Goal: Transaction & Acquisition: Purchase product/service

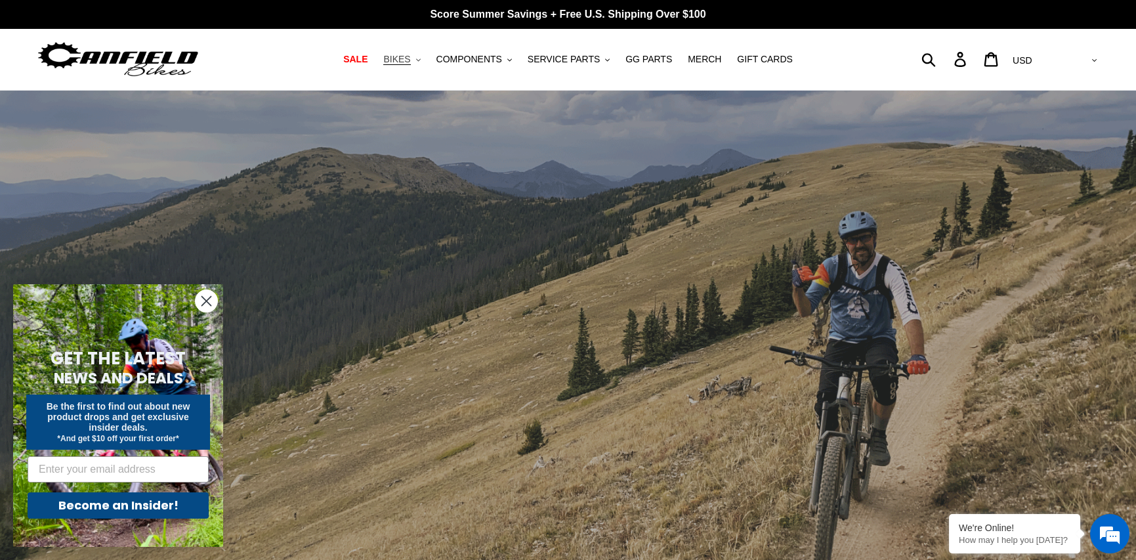
click at [410, 65] on span "BIKES" at bounding box center [396, 59] width 27 height 11
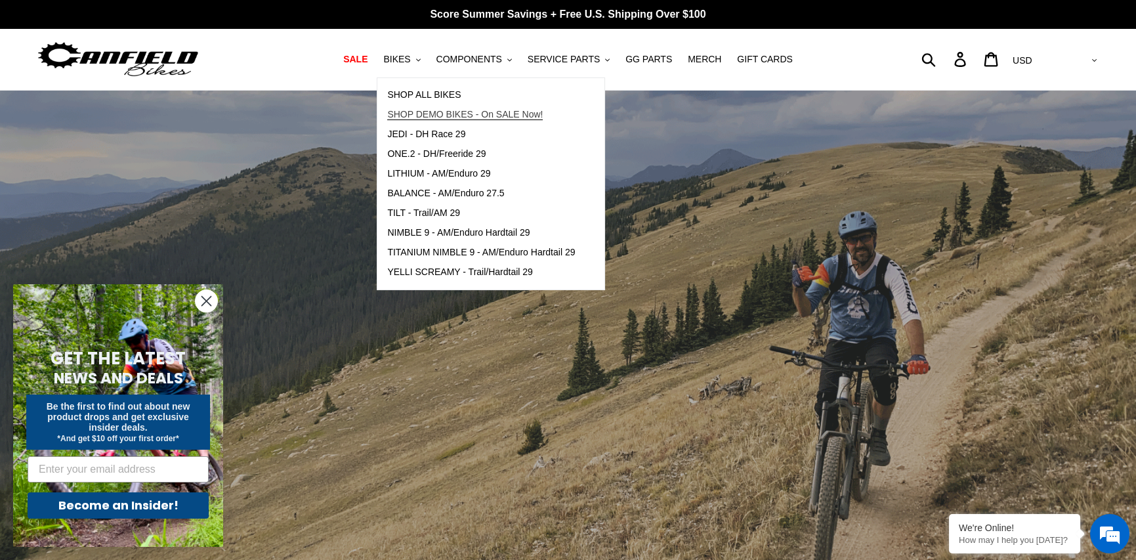
click at [477, 112] on span "SHOP DEMO BIKES - On SALE Now!" at bounding box center [465, 114] width 156 height 11
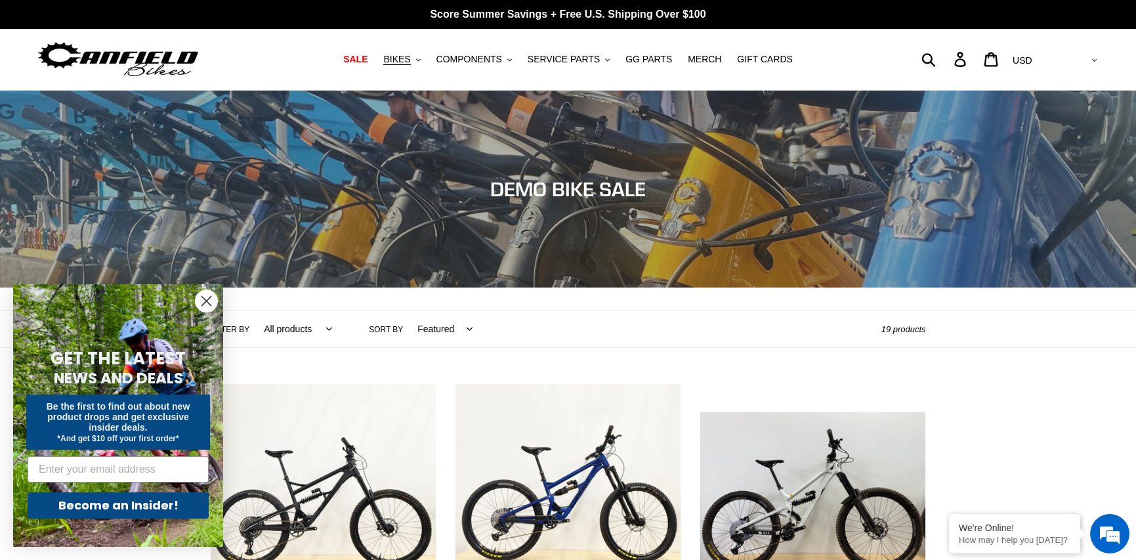
click at [211, 297] on circle "Close dialog" at bounding box center [207, 301] width 22 height 22
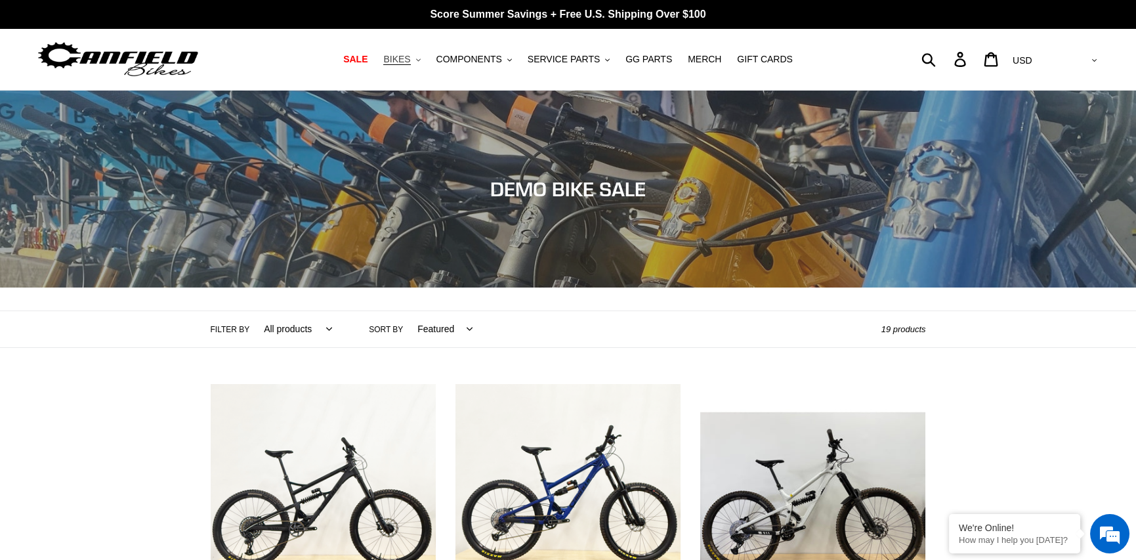
click at [410, 62] on span "BIKES" at bounding box center [396, 59] width 27 height 11
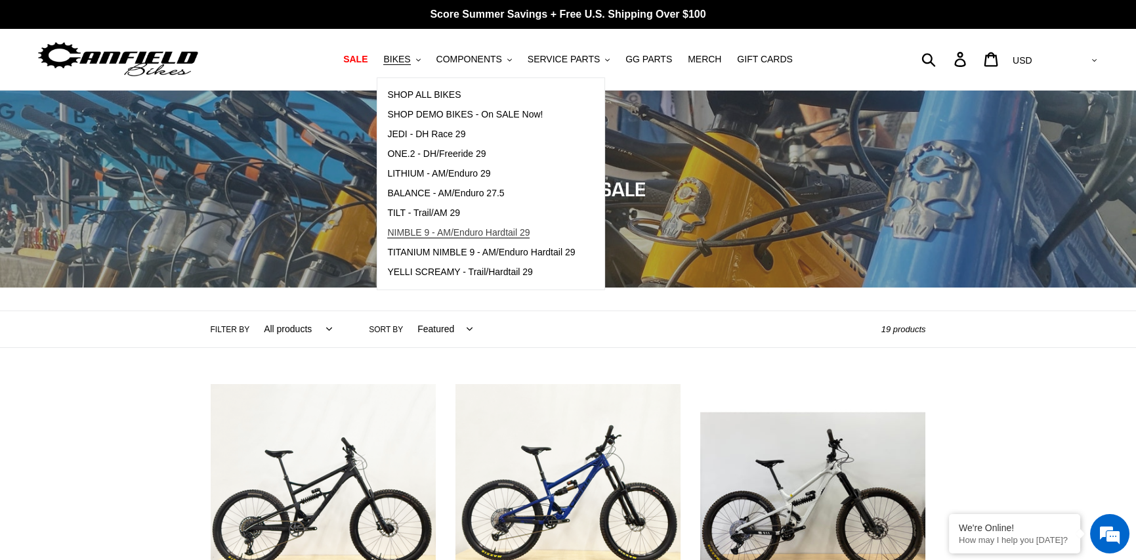
click at [491, 228] on span "NIMBLE 9 - AM/Enduro Hardtail 29" at bounding box center [458, 232] width 142 height 11
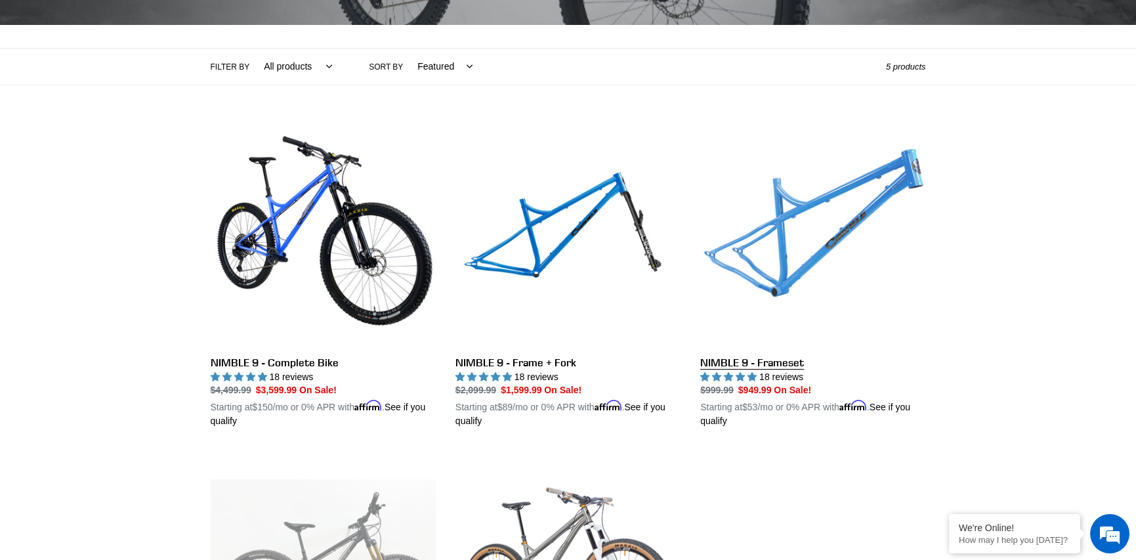
click at [786, 279] on link "NIMBLE 9 - Frameset" at bounding box center [812, 274] width 225 height 307
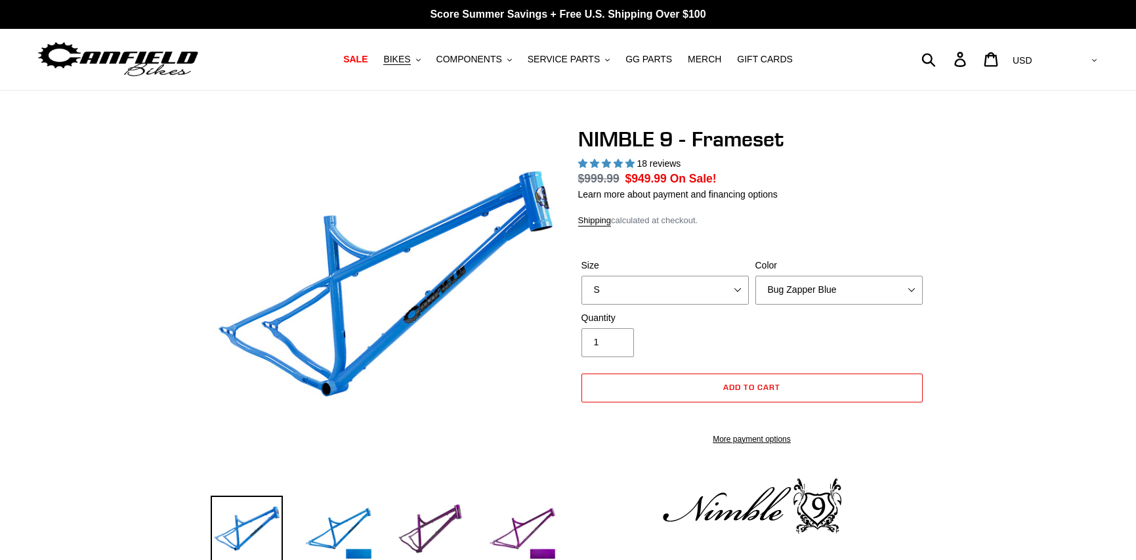
select select "highest-rating"
click at [742, 286] on select "S M L XL" at bounding box center [665, 290] width 167 height 29
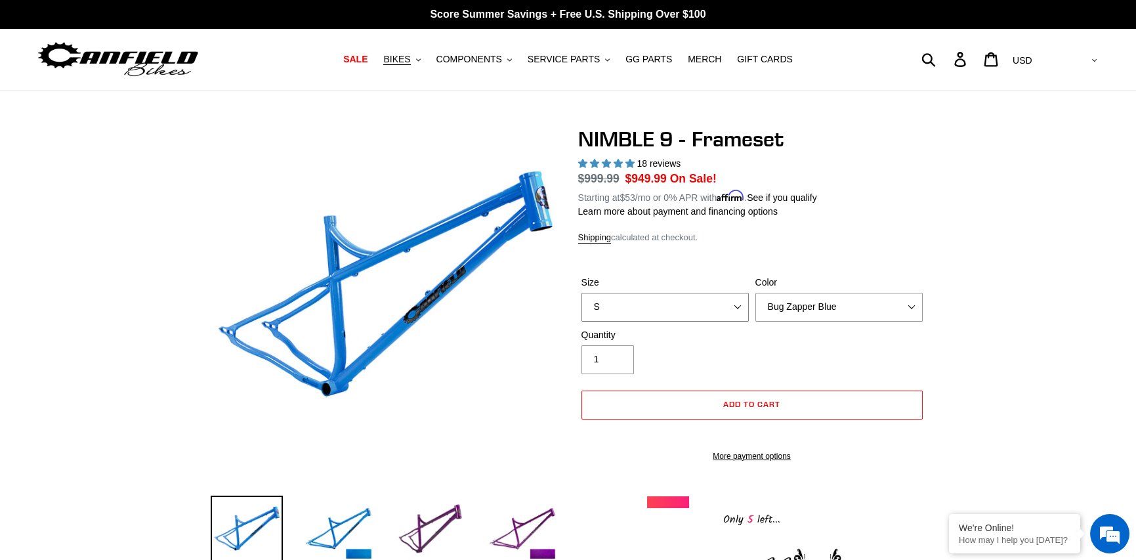
select select "L"
click at [582, 293] on select "S M L XL" at bounding box center [665, 307] width 167 height 29
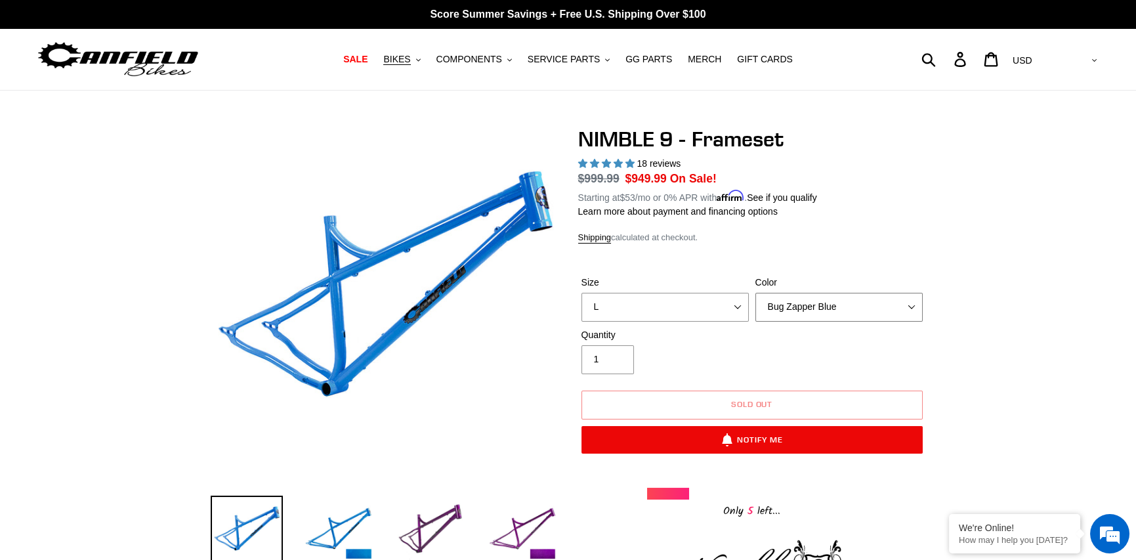
click at [886, 294] on select "Bug Zapper Blue Purple Haze -Sold Out Galaxy Black" at bounding box center [839, 307] width 167 height 29
click at [877, 303] on select "Bug Zapper Blue Purple Haze -Sold Out Galaxy Black" at bounding box center [839, 307] width 167 height 29
